Goal: Find specific page/section: Find specific page/section

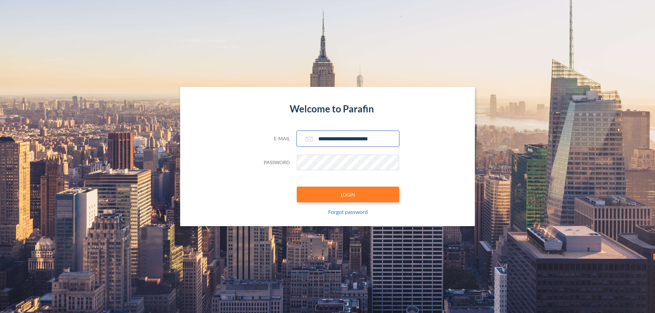
type input "**********"
click at [348, 195] on button "LOGIN" at bounding box center [348, 195] width 102 height 16
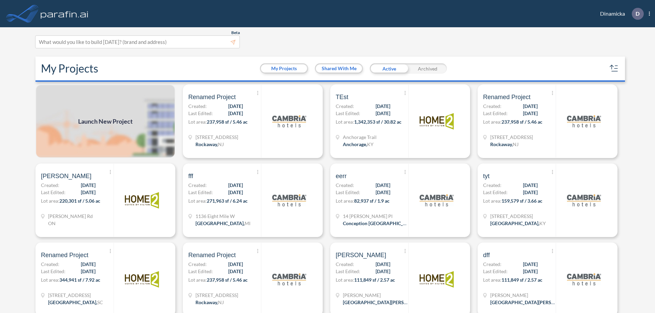
scroll to position [2, 0]
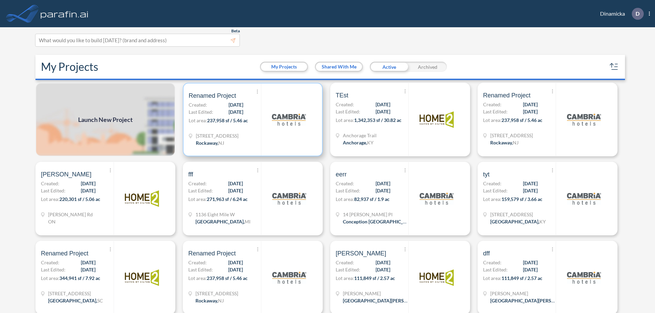
click at [251, 120] on p "Lot area: 237,958 sf / 5.46 ac" at bounding box center [225, 122] width 72 height 10
